Goal: Task Accomplishment & Management: Complete application form

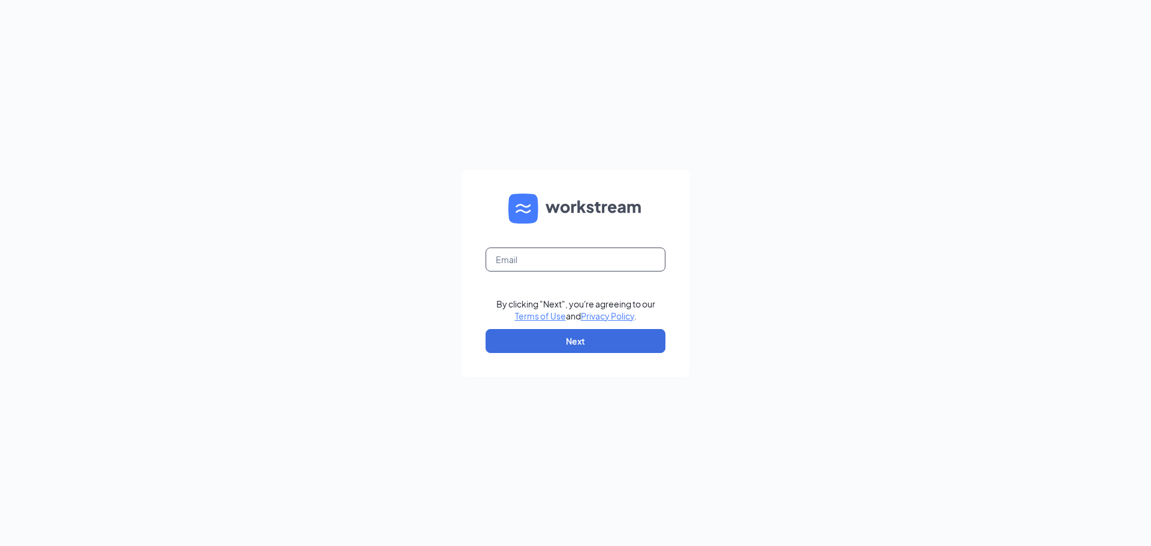
click at [548, 252] on input "text" at bounding box center [576, 260] width 180 height 24
type input "jjmarquette@gmail.com"
click at [550, 336] on button "Next" at bounding box center [576, 341] width 180 height 24
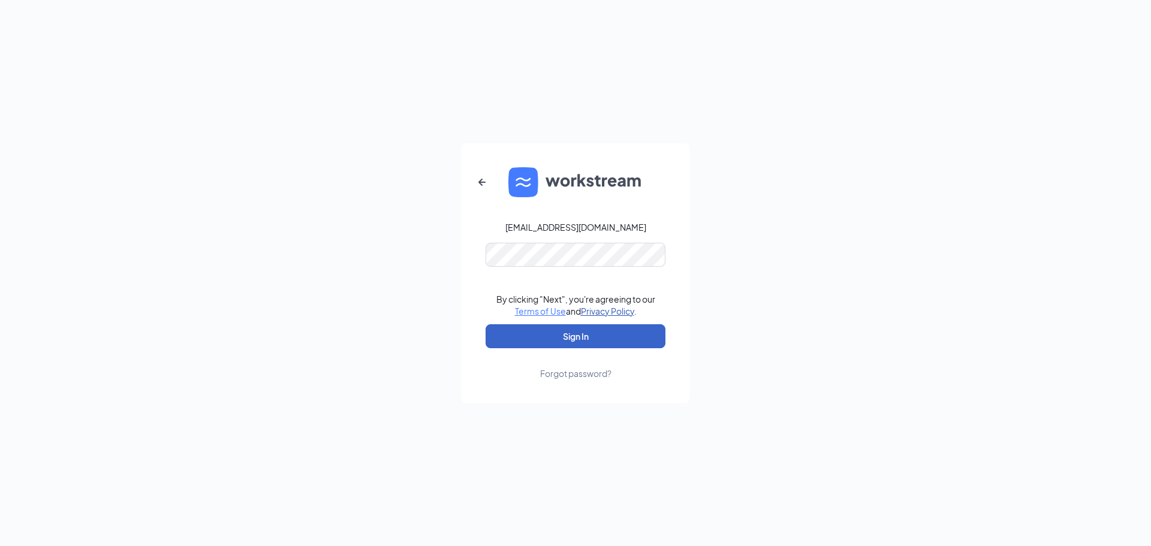
drag, startPoint x: 537, startPoint y: 333, endPoint x: 589, endPoint y: 309, distance: 57.9
click at [537, 329] on button "Sign In" at bounding box center [576, 336] width 180 height 24
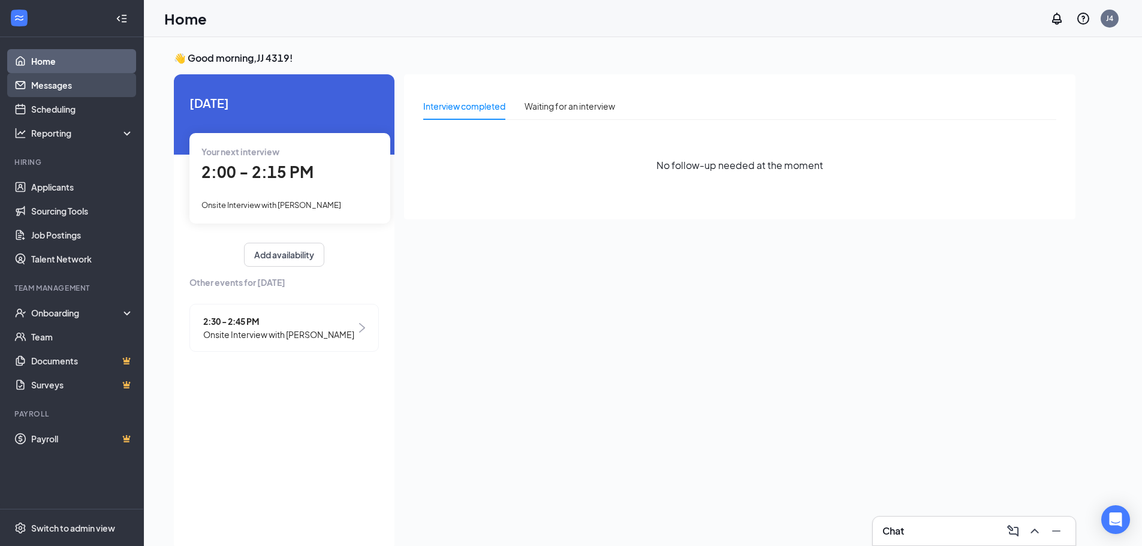
click at [47, 83] on link "Messages" at bounding box center [82, 85] width 103 height 24
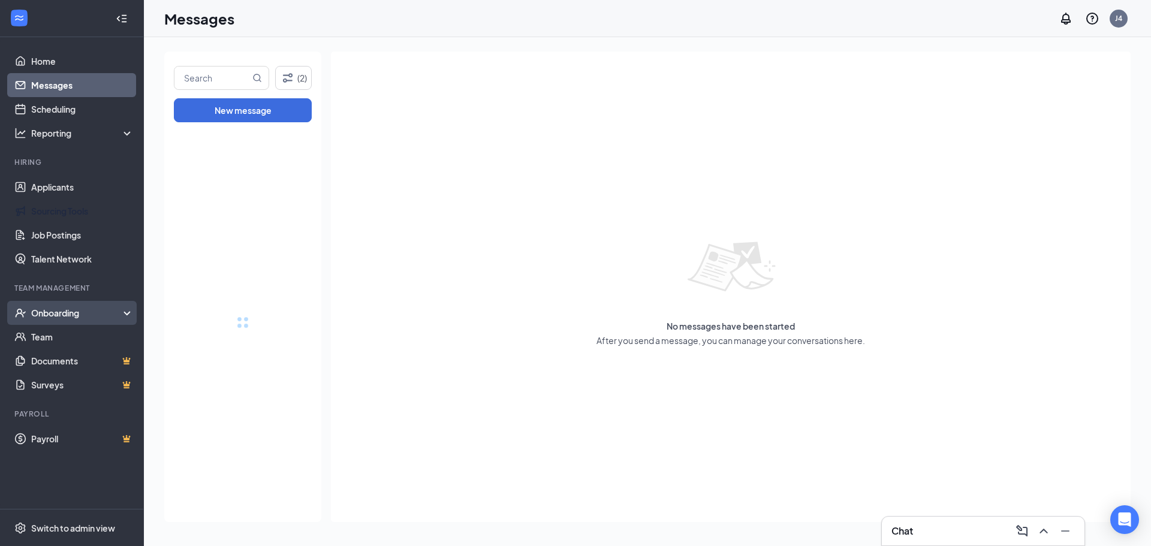
click at [59, 315] on div "Onboarding" at bounding box center [77, 313] width 92 height 12
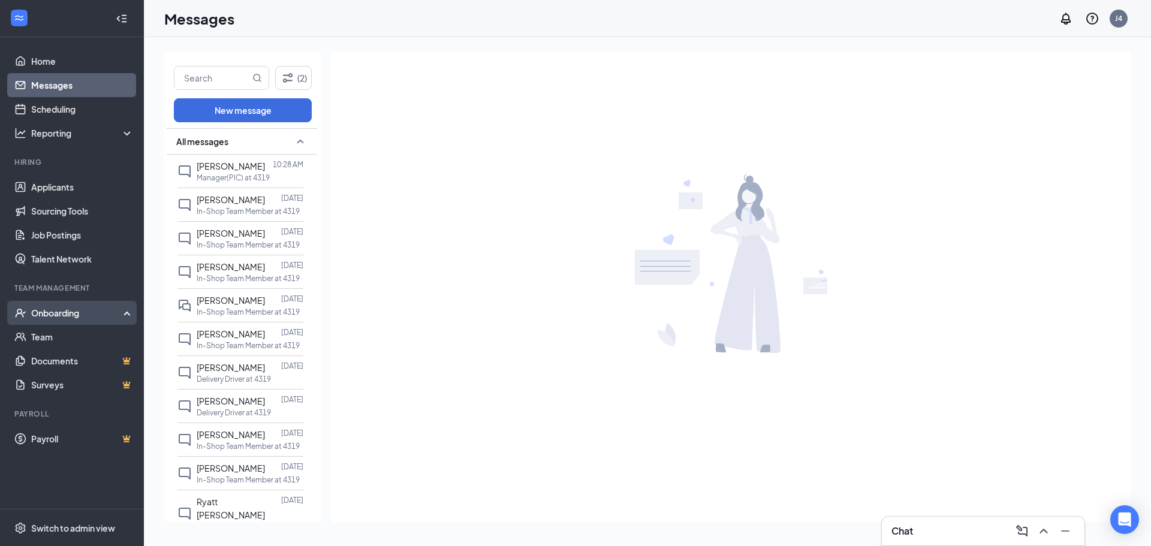
click at [60, 311] on div "Onboarding" at bounding box center [77, 313] width 92 height 12
click at [65, 313] on div "Onboarding" at bounding box center [77, 313] width 92 height 12
click at [69, 314] on div "Onboarding" at bounding box center [77, 313] width 92 height 12
click at [64, 336] on link "Team" at bounding box center [82, 337] width 103 height 24
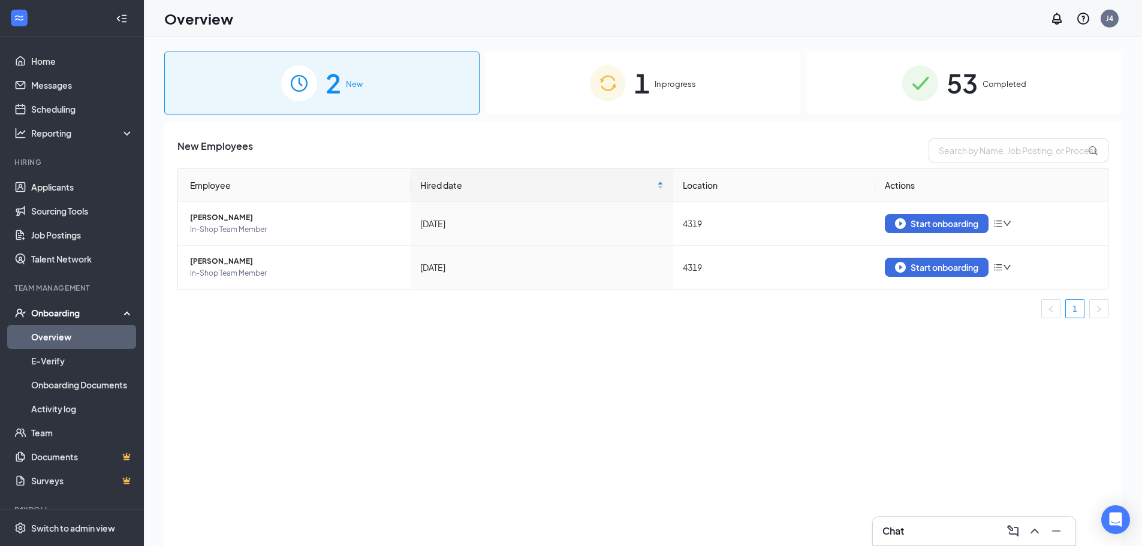
click at [639, 81] on span "1" at bounding box center [642, 82] width 16 height 41
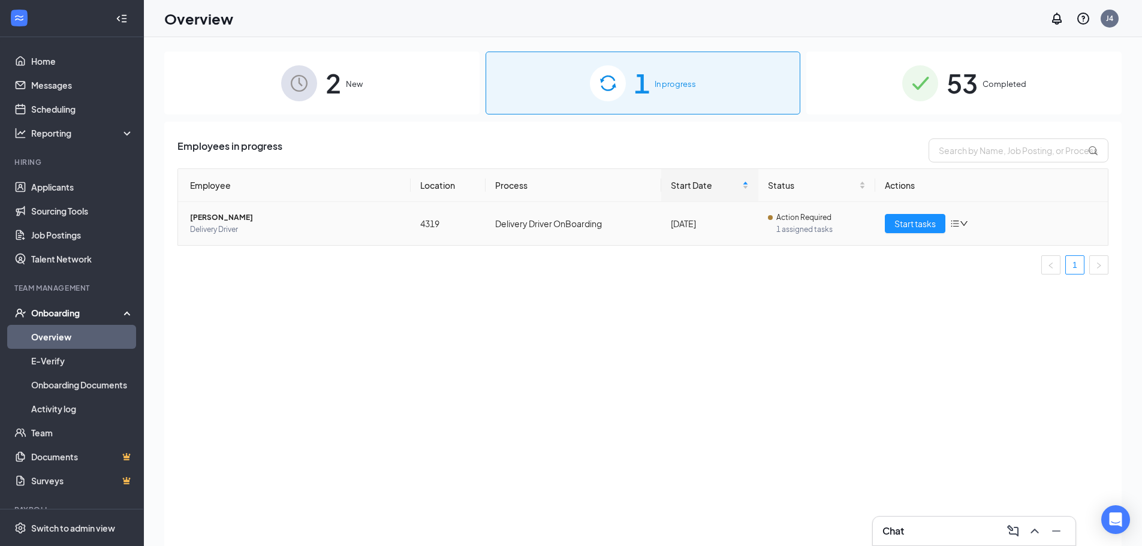
click at [905, 210] on td "Start tasks" at bounding box center [991, 223] width 233 height 43
click at [903, 230] on span "Start tasks" at bounding box center [914, 223] width 41 height 13
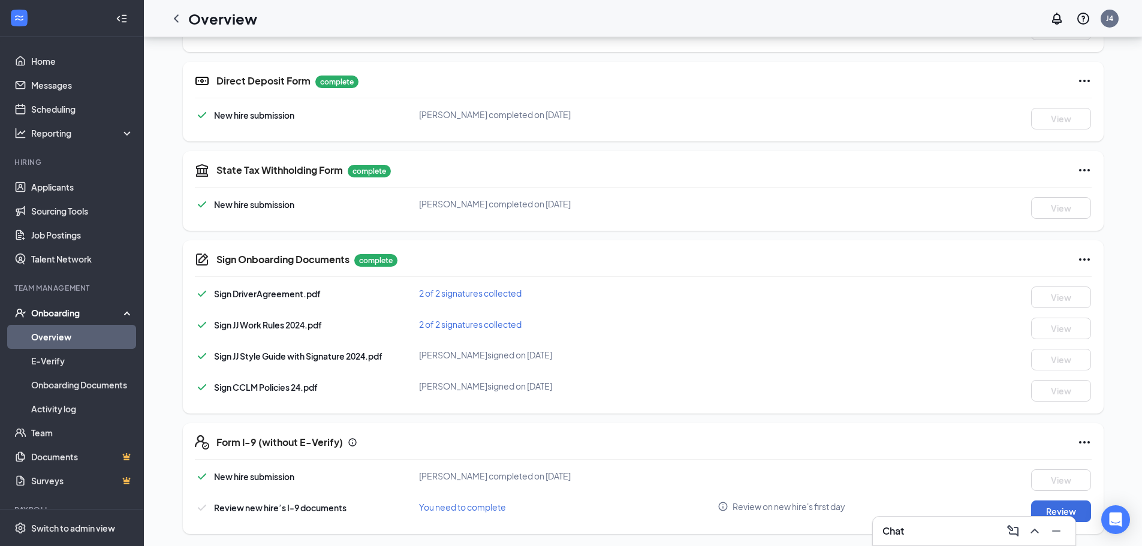
scroll to position [343, 0]
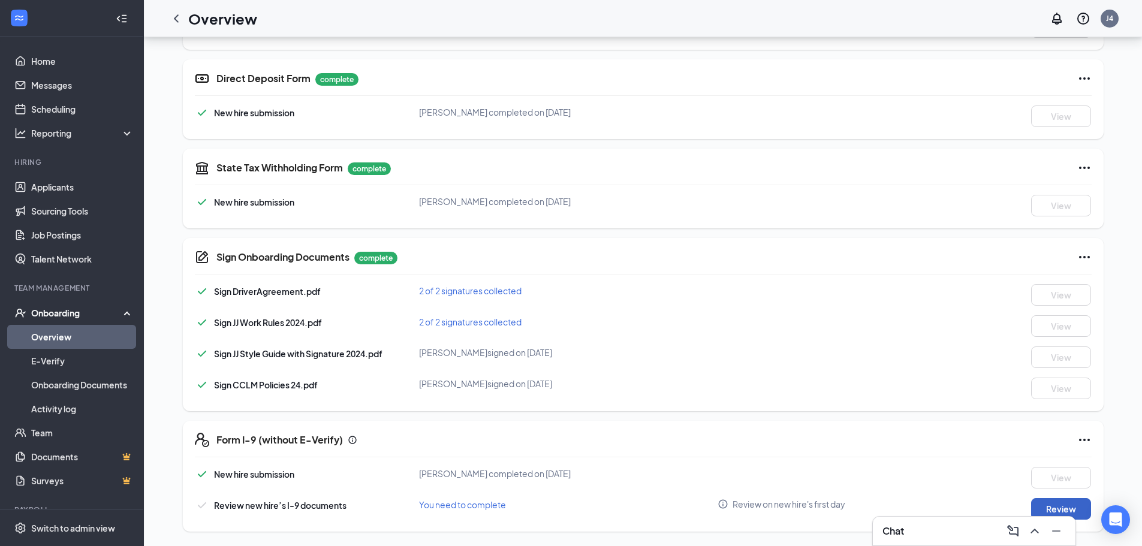
click at [1064, 507] on button "Review" at bounding box center [1061, 509] width 60 height 22
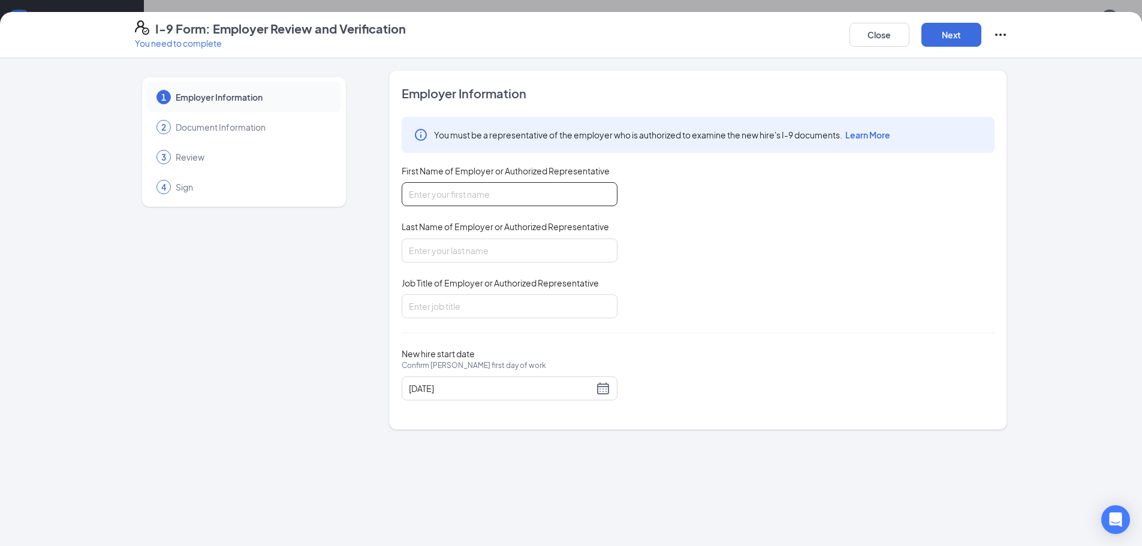
click at [454, 192] on input "First Name of Employer or Authorized Representative" at bounding box center [510, 194] width 216 height 24
type input "Christopher"
click at [459, 261] on input "Last Name of Employer or Authorized Representative" at bounding box center [510, 251] width 216 height 24
type input "Gomoll"
click at [471, 310] on input "Job Title of Employer or Authorized Representative" at bounding box center [510, 306] width 216 height 24
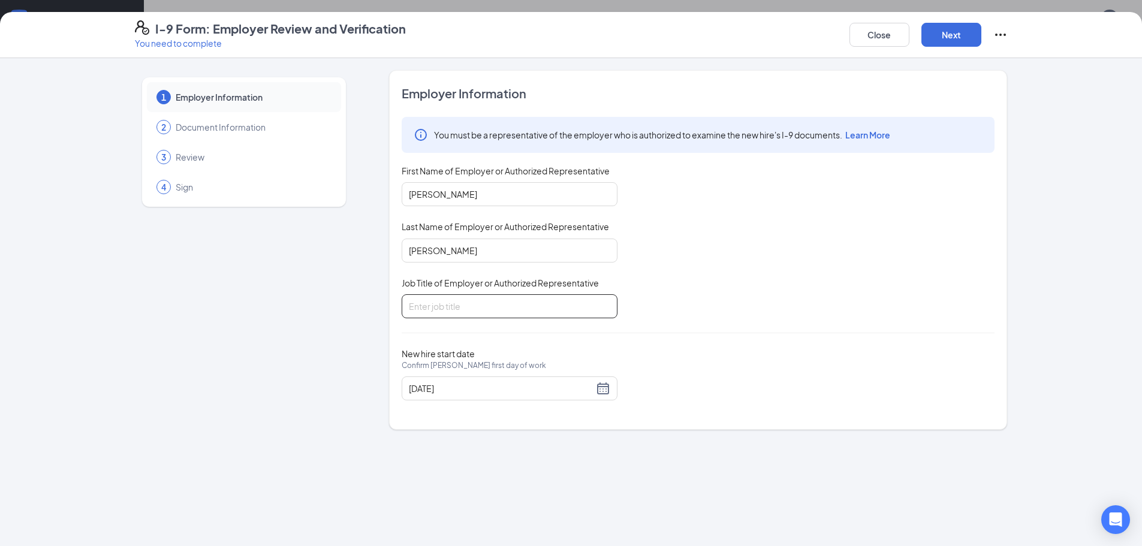
type input "GM"
click at [605, 391] on div "08/23/2025" at bounding box center [509, 388] width 201 height 14
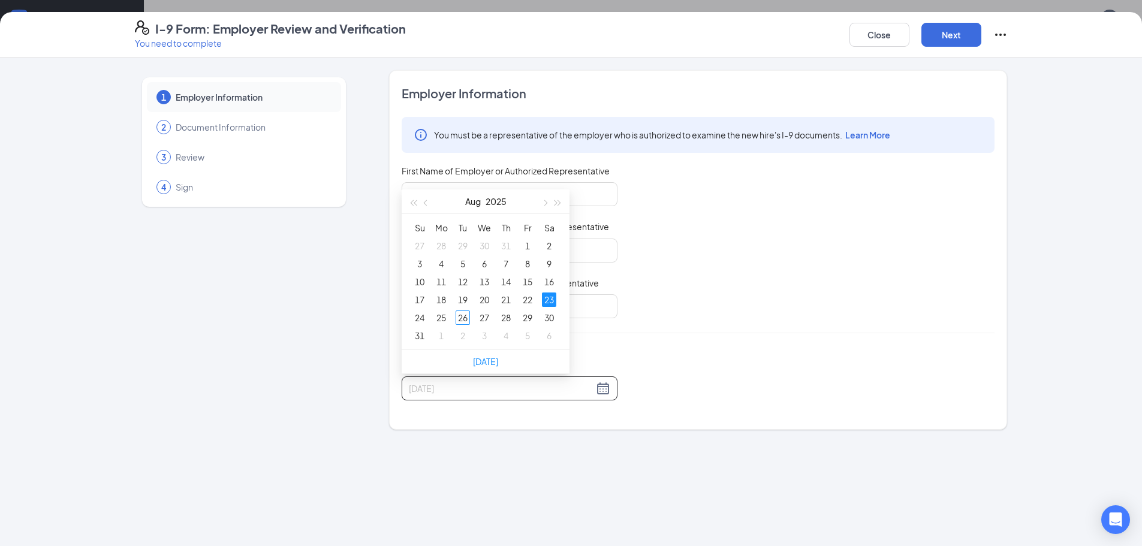
type input "08/23/2025"
click at [548, 299] on div "23" at bounding box center [549, 300] width 14 height 14
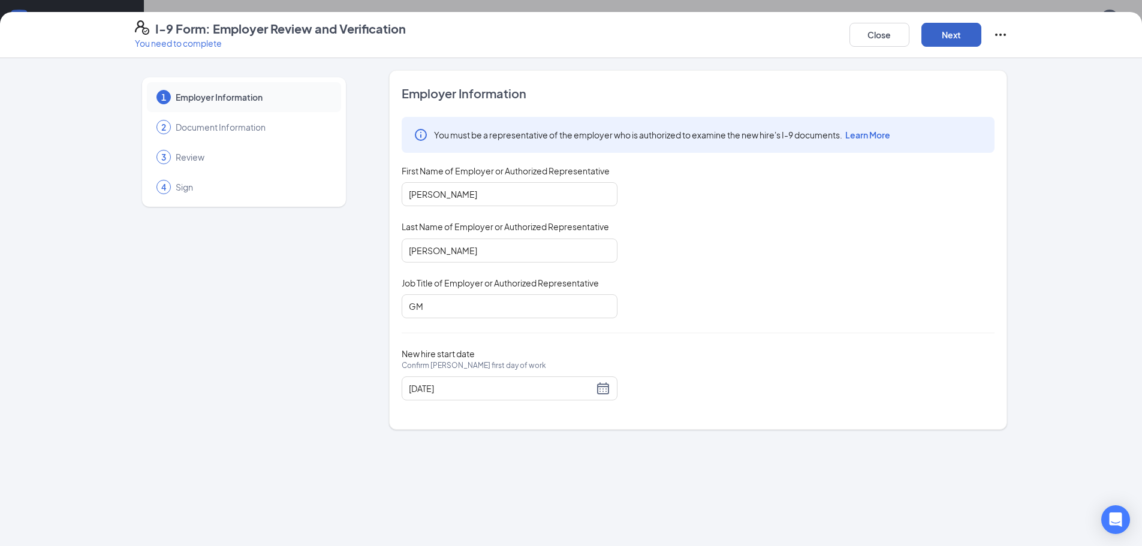
click at [935, 37] on button "Next" at bounding box center [951, 35] width 60 height 24
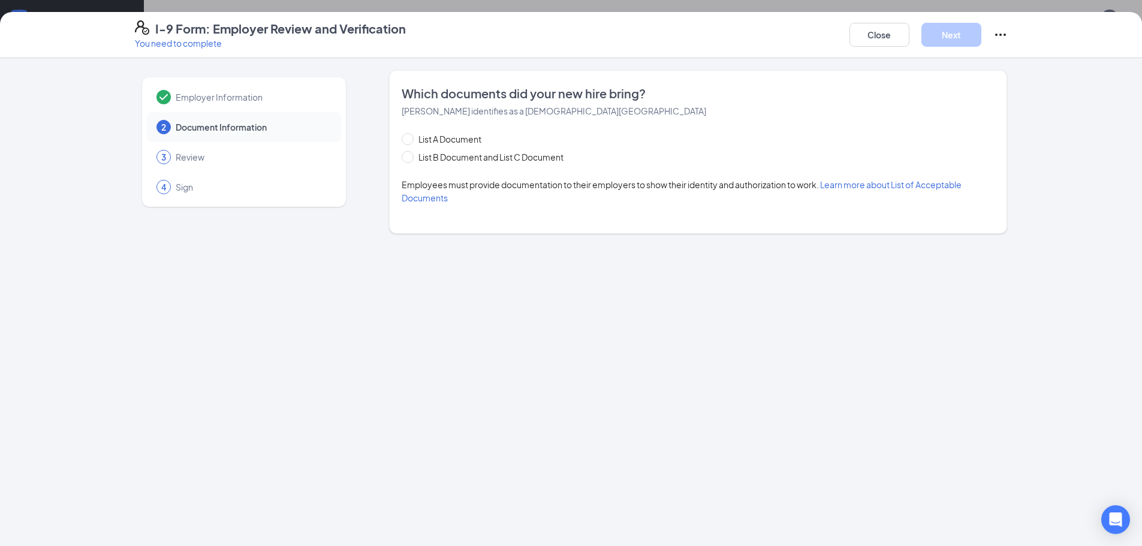
click at [407, 147] on div "List A Document List B Document and List C Document" at bounding box center [495, 147] width 186 height 31
click at [408, 152] on input "List B Document and List C Document" at bounding box center [406, 155] width 8 height 8
radio input "true"
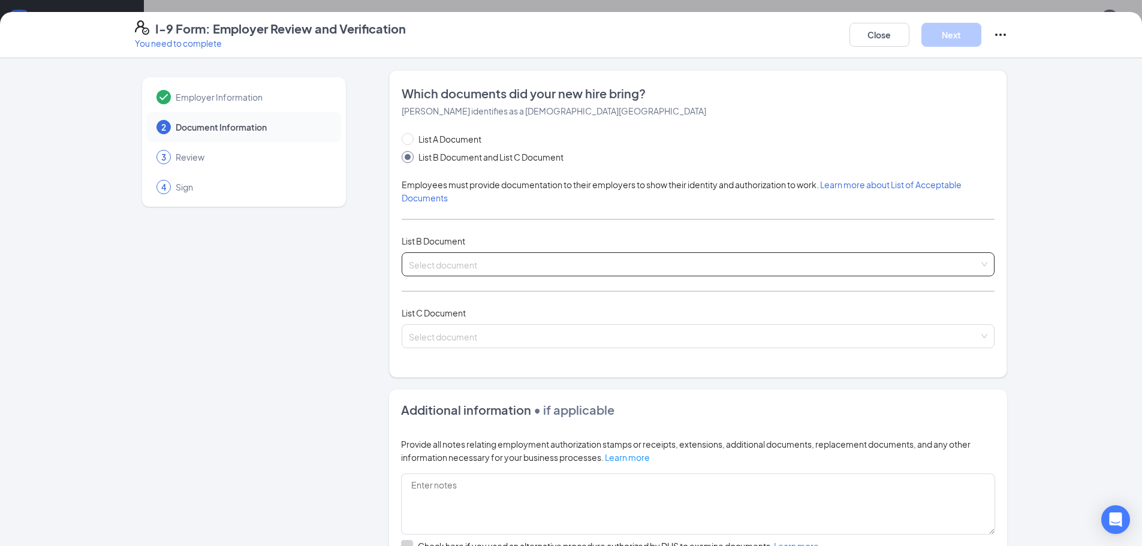
click at [472, 255] on input "search" at bounding box center [694, 262] width 570 height 18
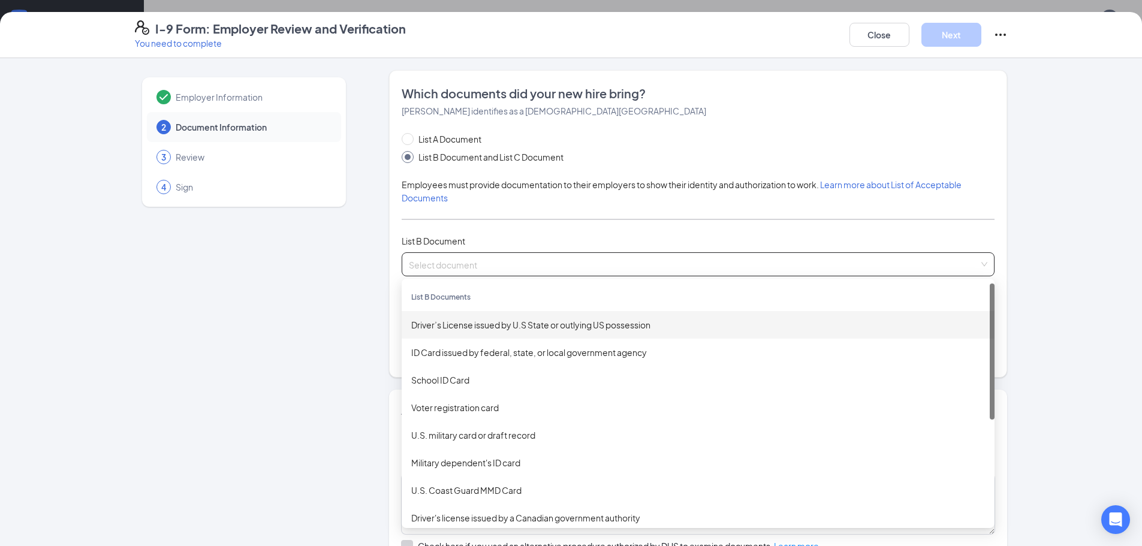
click at [450, 329] on div "Driver’s License issued by U.S State or outlying US possession" at bounding box center [698, 324] width 574 height 13
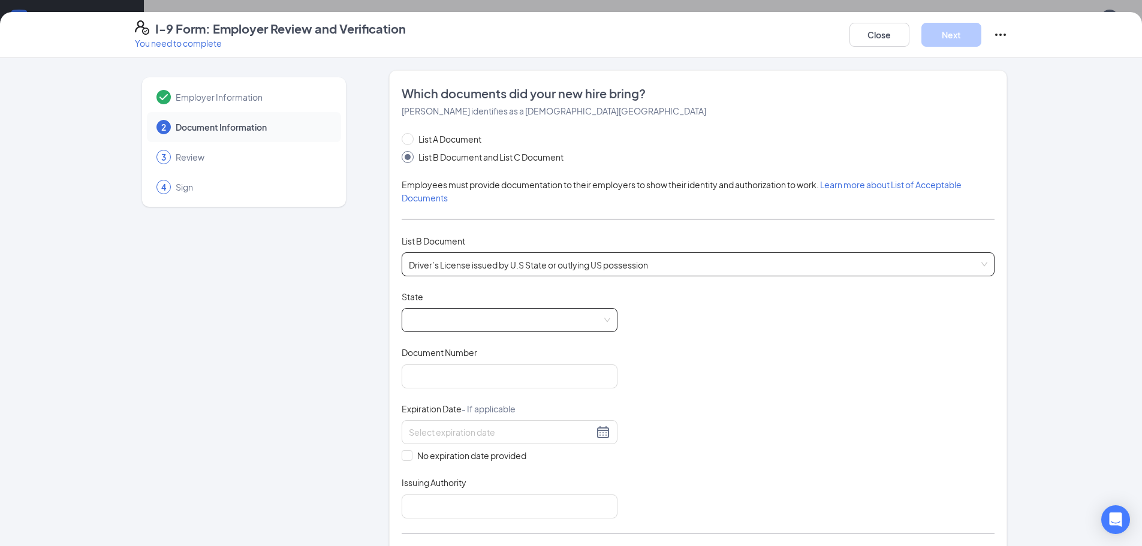
click at [422, 325] on span at bounding box center [509, 320] width 201 height 23
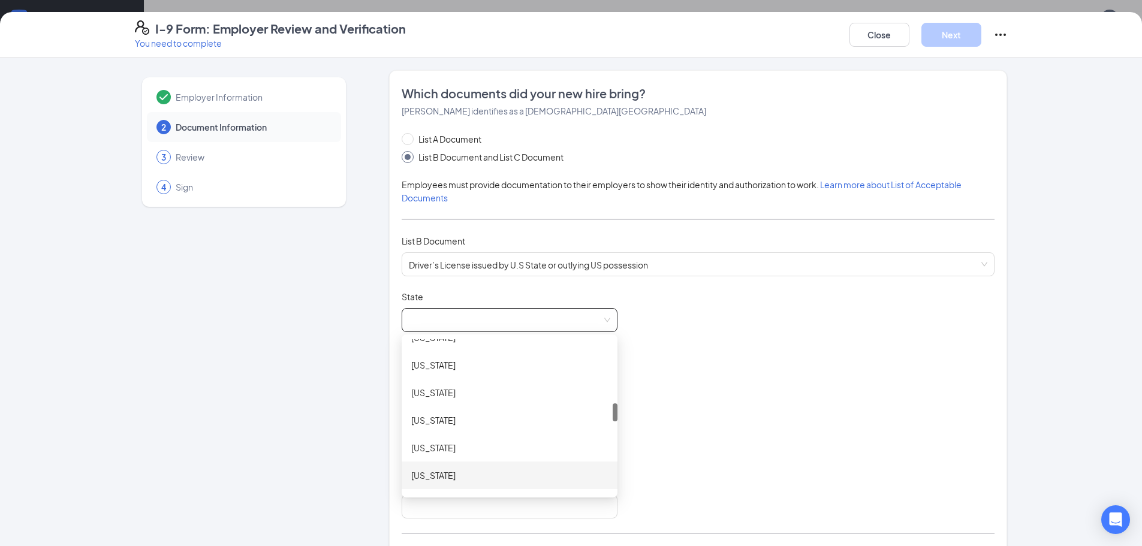
click at [425, 470] on div "Michigan" at bounding box center [509, 475] width 197 height 13
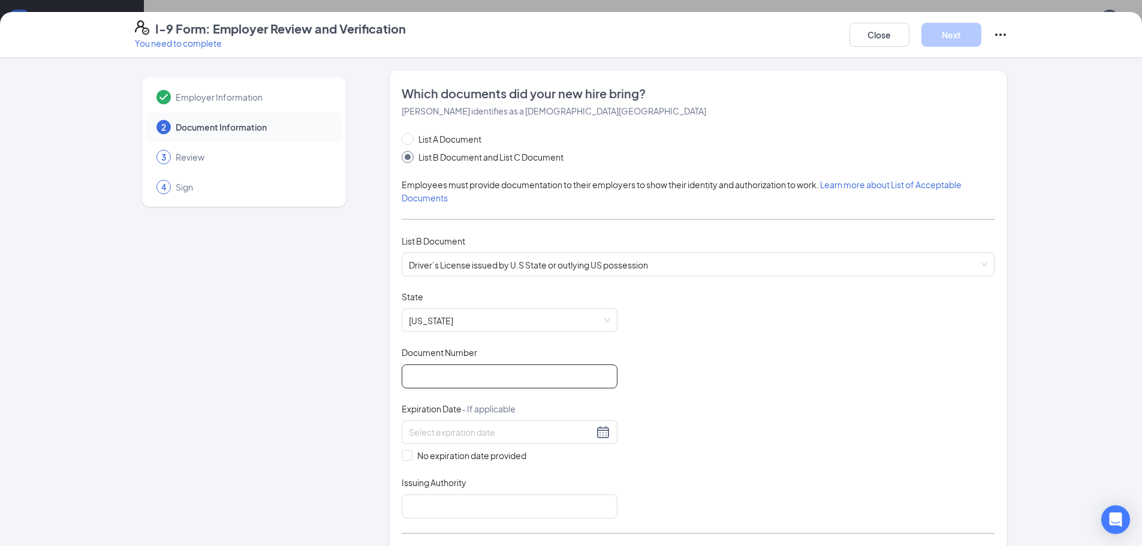
click at [479, 384] on input "Document Number" at bounding box center [510, 376] width 216 height 24
type input "s532425730924"
click at [563, 429] on input at bounding box center [501, 432] width 185 height 13
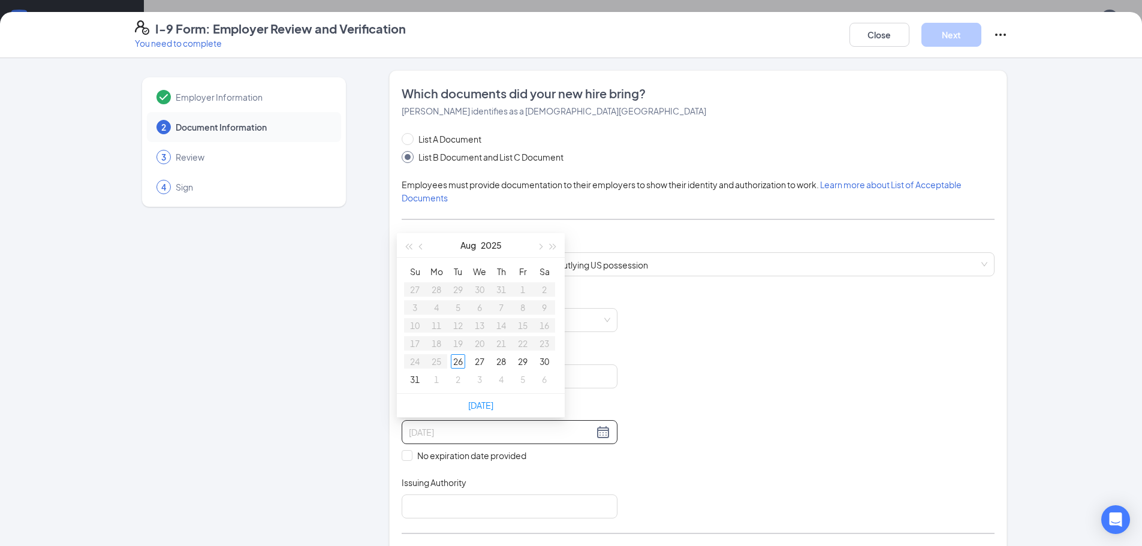
type input "08/29/2025"
click at [466, 246] on button "Aug" at bounding box center [468, 245] width 16 height 24
click at [534, 385] on td "Dec" at bounding box center [533, 398] width 53 height 40
type input "01/10/2026"
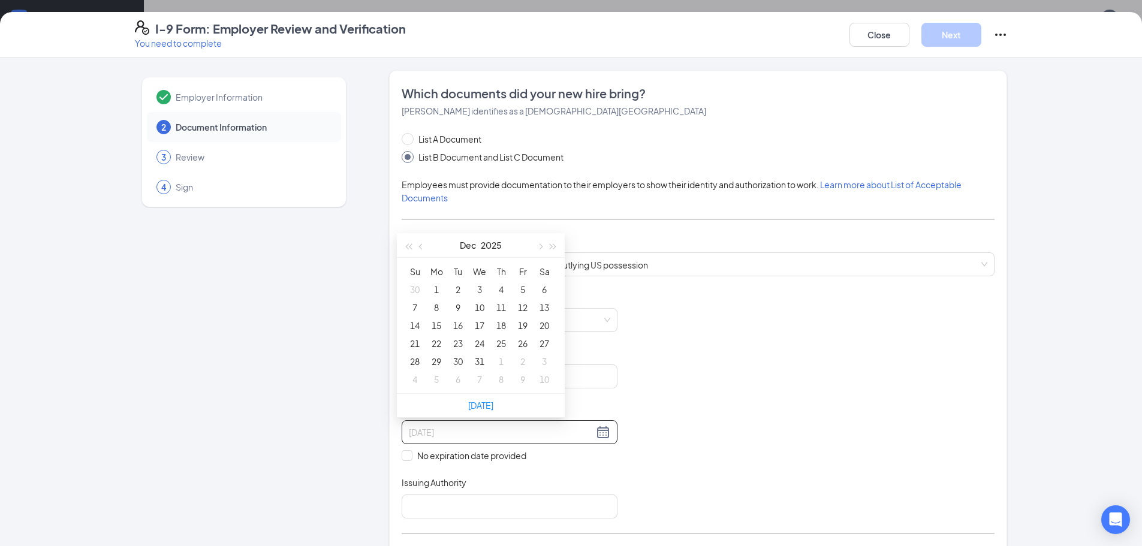
type input "12/03/2025"
type input "12/04/2025"
click at [496, 288] on div "4" at bounding box center [501, 289] width 14 height 14
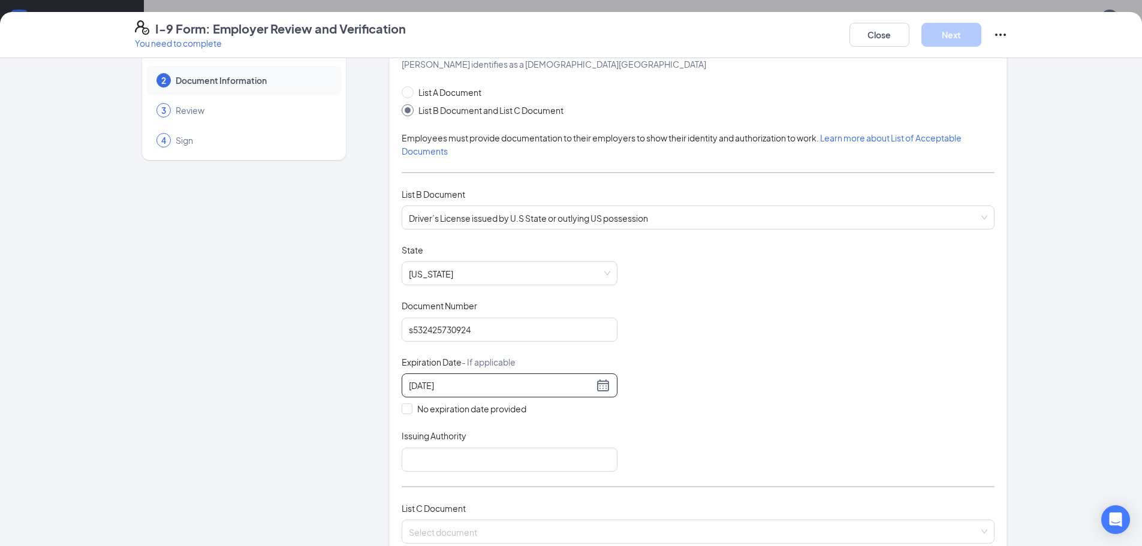
scroll to position [180, 0]
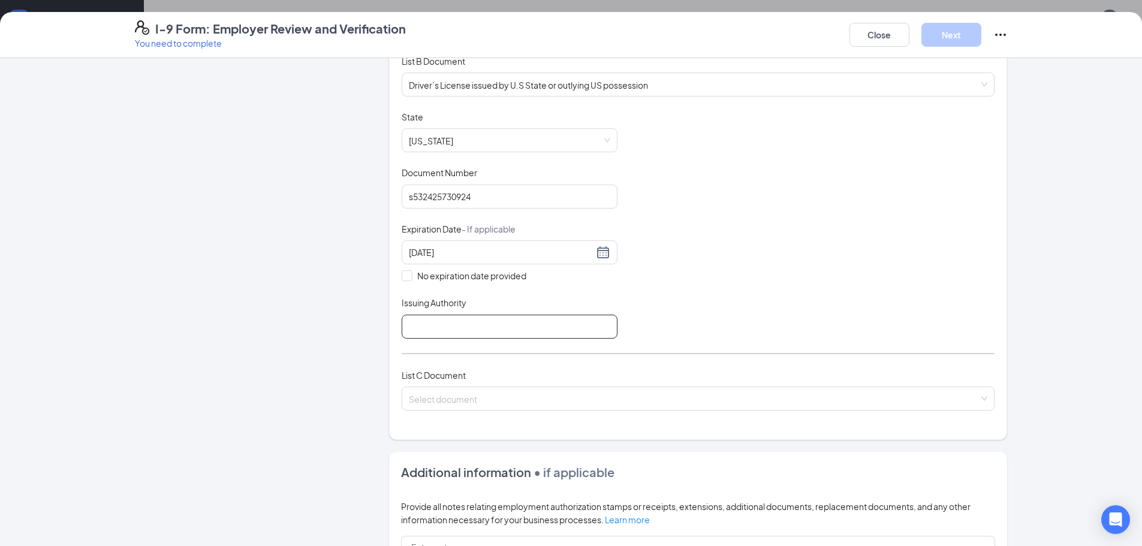
click at [434, 323] on input "Issuing Authority" at bounding box center [510, 327] width 216 height 24
type input "Michigan"
click at [450, 397] on input "search" at bounding box center [694, 396] width 570 height 18
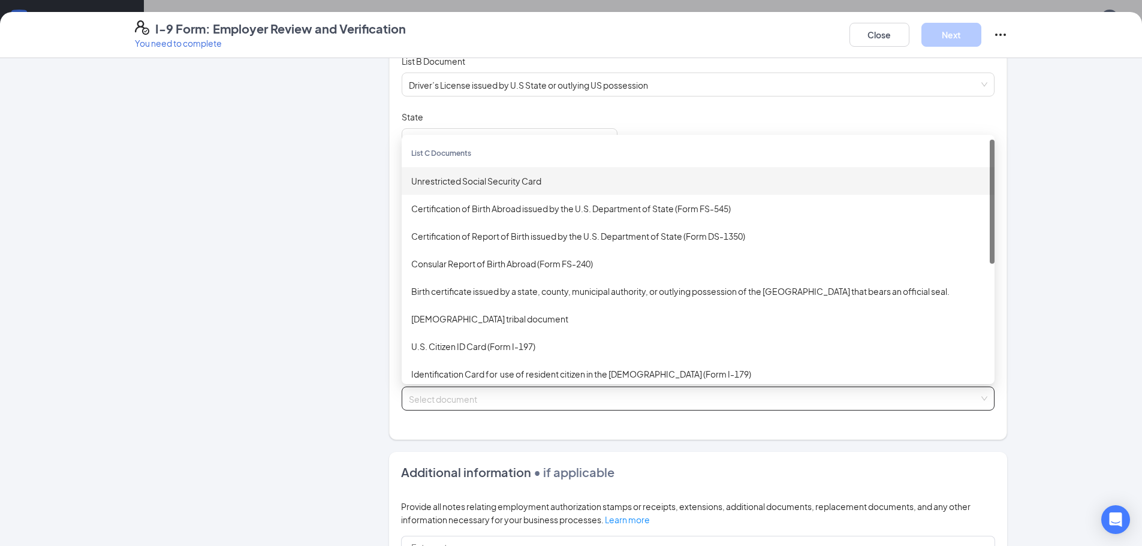
click at [469, 182] on div "Unrestricted Social Security Card" at bounding box center [698, 180] width 574 height 13
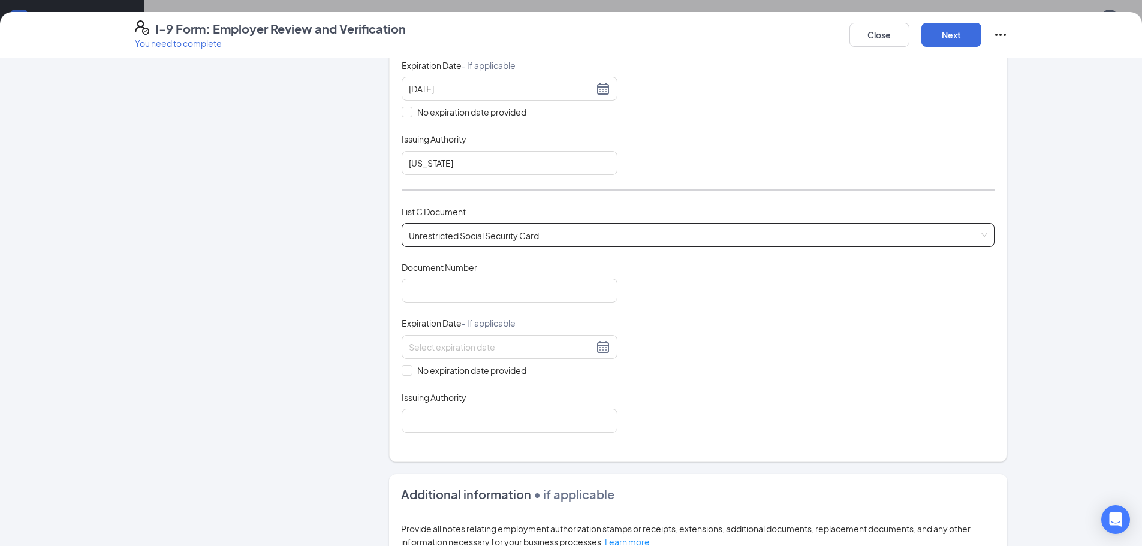
scroll to position [360, 0]
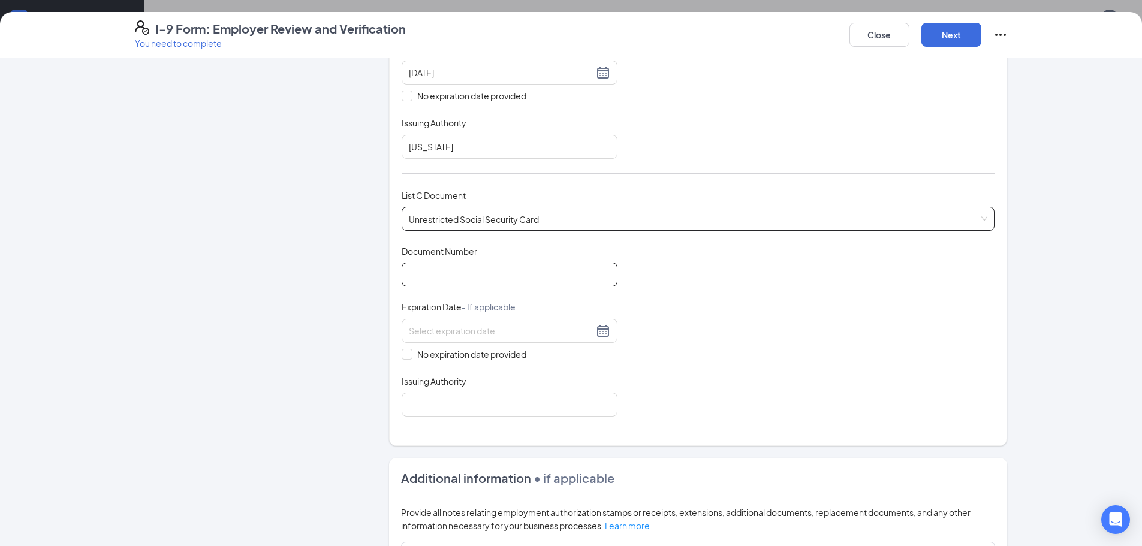
click at [462, 278] on input "Document Number" at bounding box center [510, 275] width 216 height 24
type input "370138338"
click at [408, 353] on span at bounding box center [407, 354] width 11 height 11
click at [408, 353] on input "No expiration date provided" at bounding box center [406, 353] width 8 height 8
checkbox input "true"
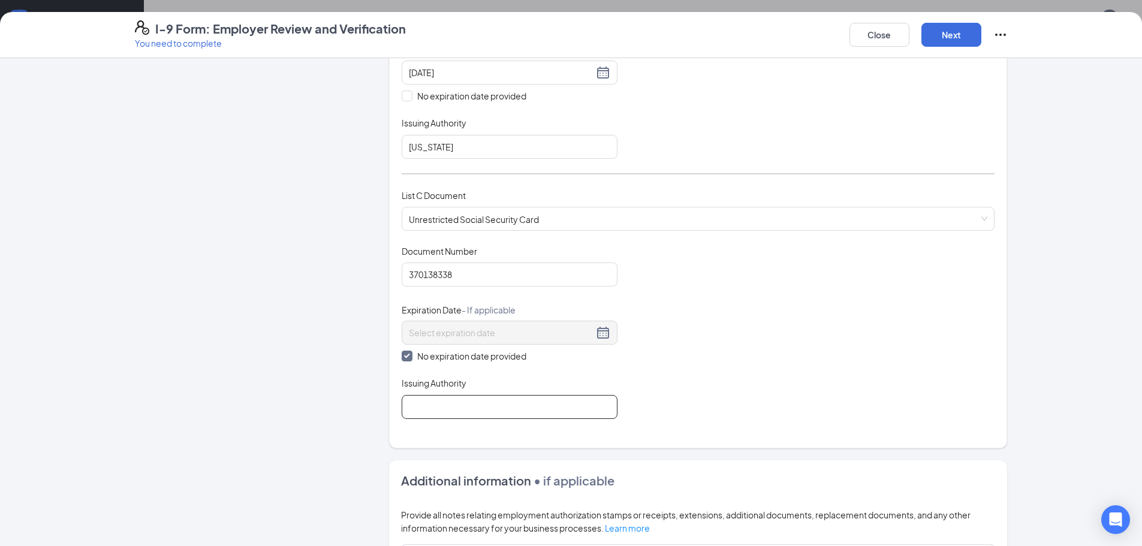
click at [412, 397] on input "Issuing Authority" at bounding box center [510, 407] width 216 height 24
type input "Social Security Aministration"
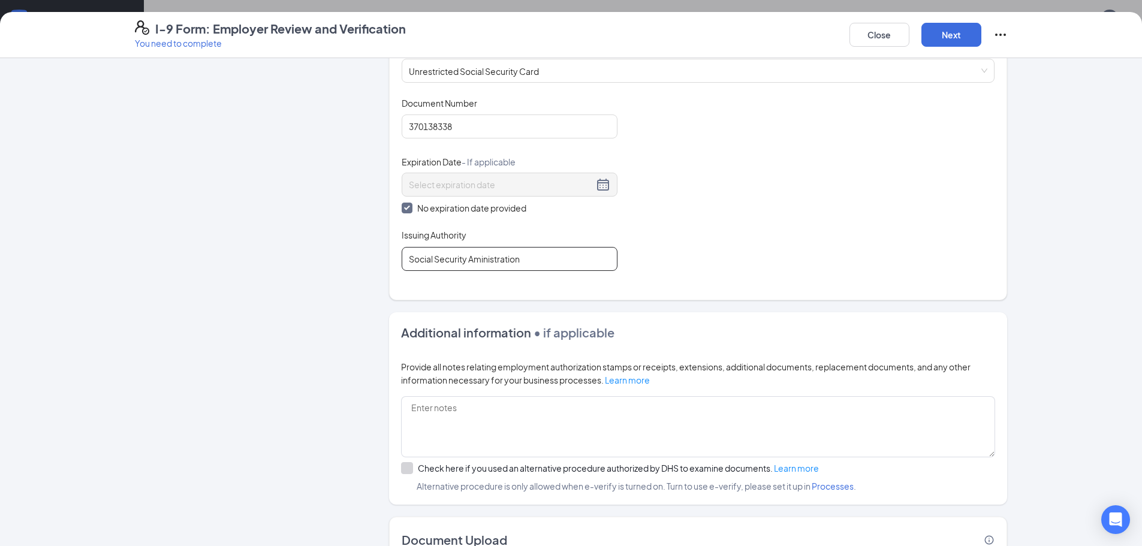
scroll to position [592, 0]
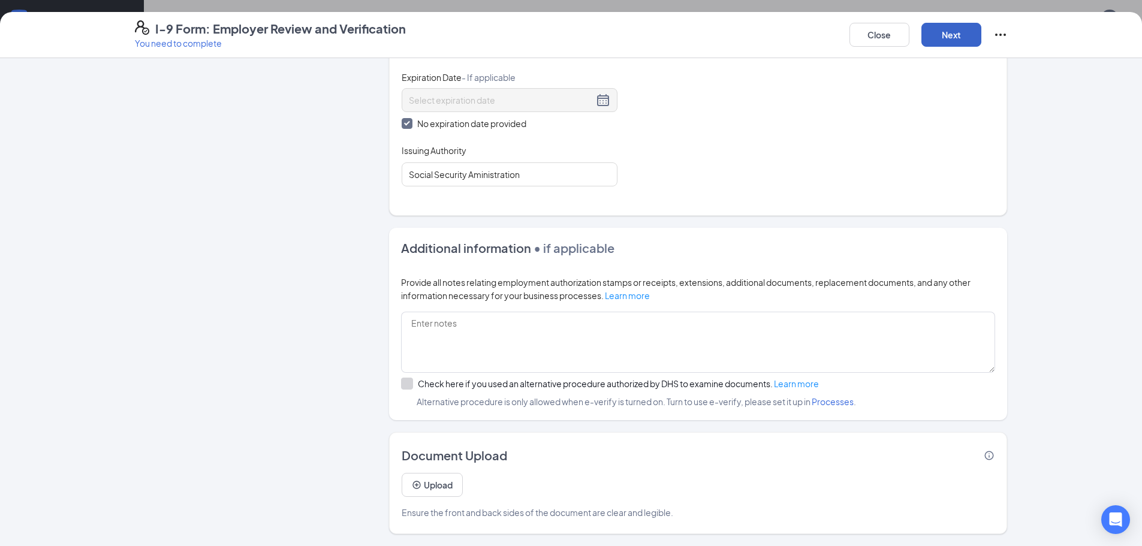
click at [947, 32] on button "Next" at bounding box center [951, 35] width 60 height 24
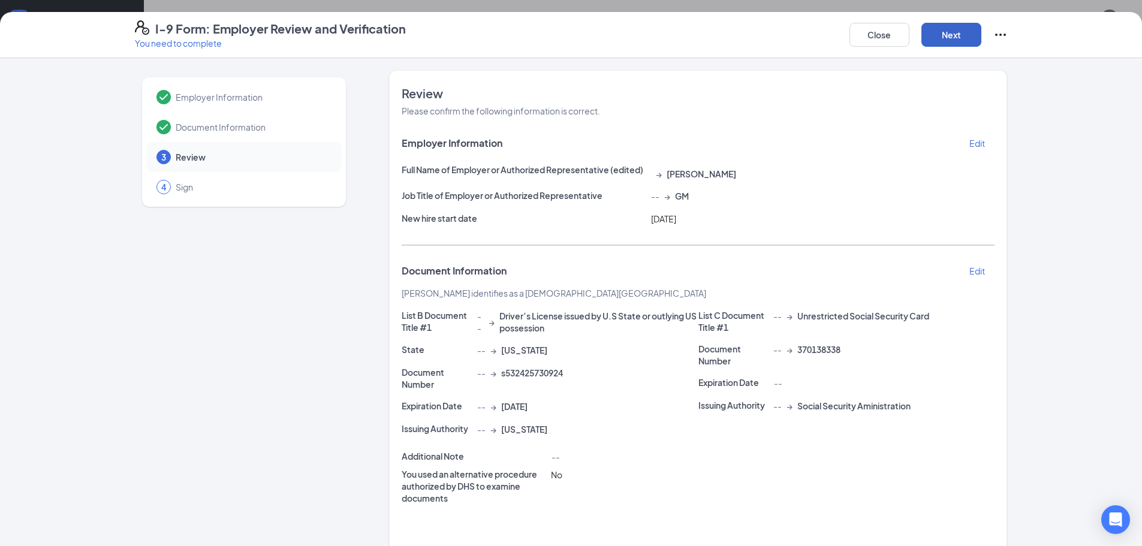
scroll to position [104, 0]
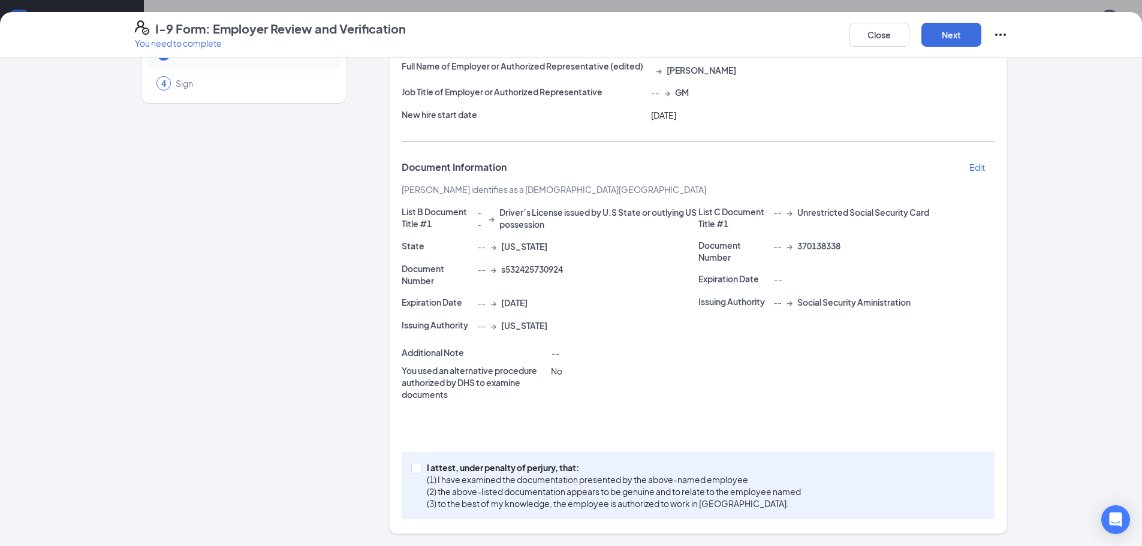
click at [406, 473] on div "I attest, under penalty of perjury, that: (1) I have examined the documentation…" at bounding box center [698, 485] width 593 height 67
click at [411, 466] on input "I attest, under penalty of perjury, that: (1) I have examined the documentation…" at bounding box center [415, 467] width 8 height 8
checkbox input "true"
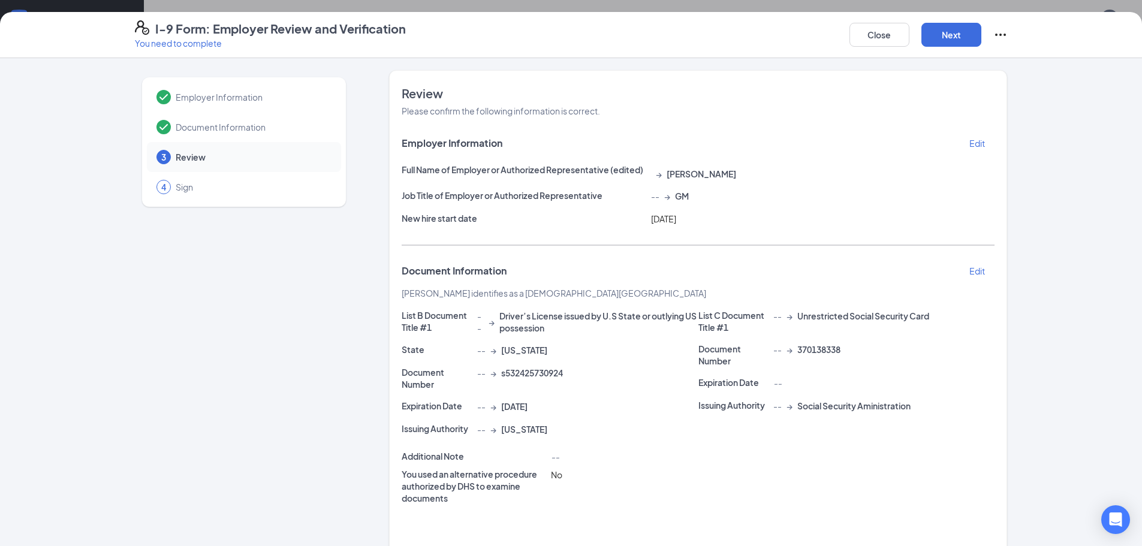
scroll to position [60, 0]
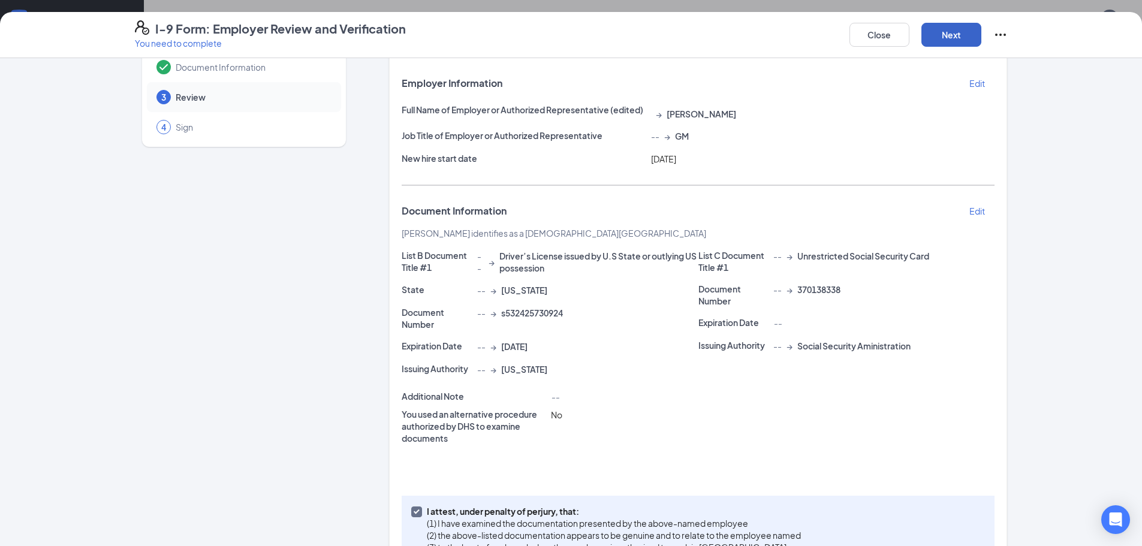
click at [935, 37] on button "Next" at bounding box center [951, 35] width 60 height 24
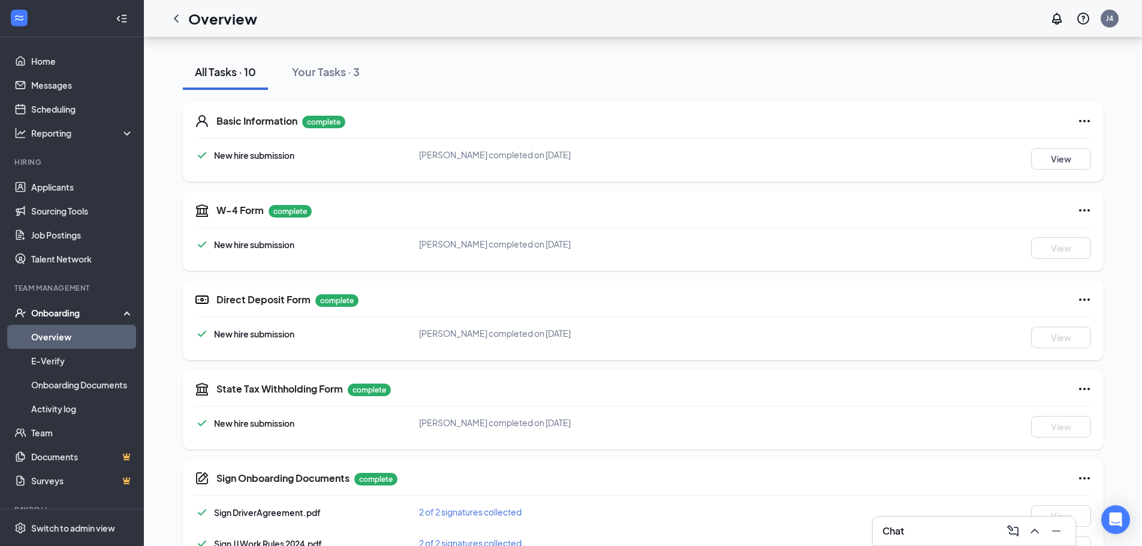
scroll to position [0, 0]
